Goal: Find contact information: Find contact information

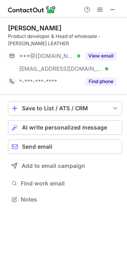
scroll to position [194, 127]
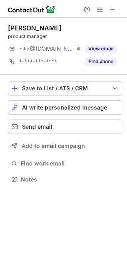
scroll to position [4, 4]
drag, startPoint x: 112, startPoint y: 8, endPoint x: 110, endPoint y: 21, distance: 13.3
click at [112, 8] on span at bounding box center [113, 9] width 6 height 6
click at [114, 9] on span at bounding box center [113, 9] width 6 height 6
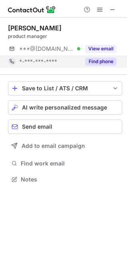
click at [100, 61] on button "Find phone" at bounding box center [101, 62] width 32 height 8
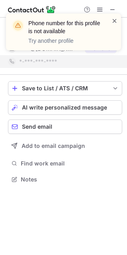
click at [112, 23] on span at bounding box center [115, 21] width 6 height 8
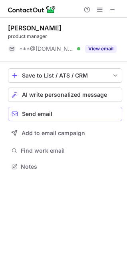
scroll to position [161, 127]
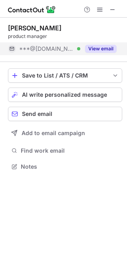
click at [108, 43] on div "View email" at bounding box center [98, 48] width 36 height 13
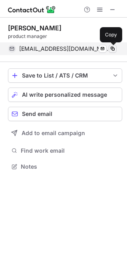
click at [113, 48] on span at bounding box center [113, 49] width 6 height 6
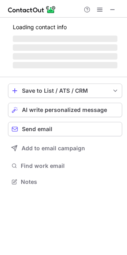
scroll to position [194, 127]
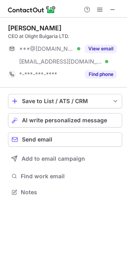
scroll to position [186, 127]
